Goal: Obtain resource: Obtain resource

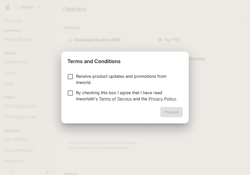
click at [69, 97] on label "By checking this box I agree that I have read InworldAI's Terms of Service and …" at bounding box center [121, 95] width 114 height 12
click at [175, 115] on button "Proceed" at bounding box center [171, 112] width 22 height 10
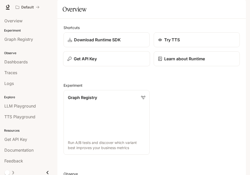
click at [93, 62] on p "Get API Key" at bounding box center [85, 59] width 23 height 6
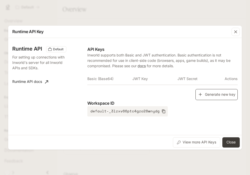
click at [200, 92] on icon "button" at bounding box center [200, 94] width 5 height 5
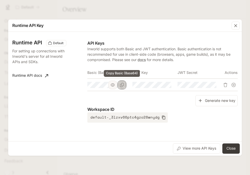
click at [122, 86] on icon "Copy Basic (Base64)" at bounding box center [122, 85] width 4 height 4
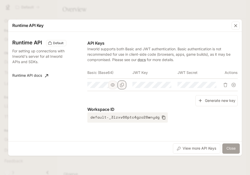
click at [239, 147] on button "Close" at bounding box center [230, 148] width 17 height 10
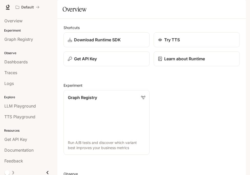
click at [239, 7] on icon "button" at bounding box center [238, 7] width 4 height 4
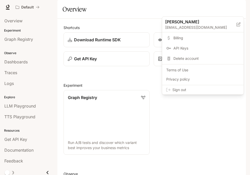
click at [215, 92] on span "Sign out" at bounding box center [205, 89] width 67 height 5
